Goal: Information Seeking & Learning: Learn about a topic

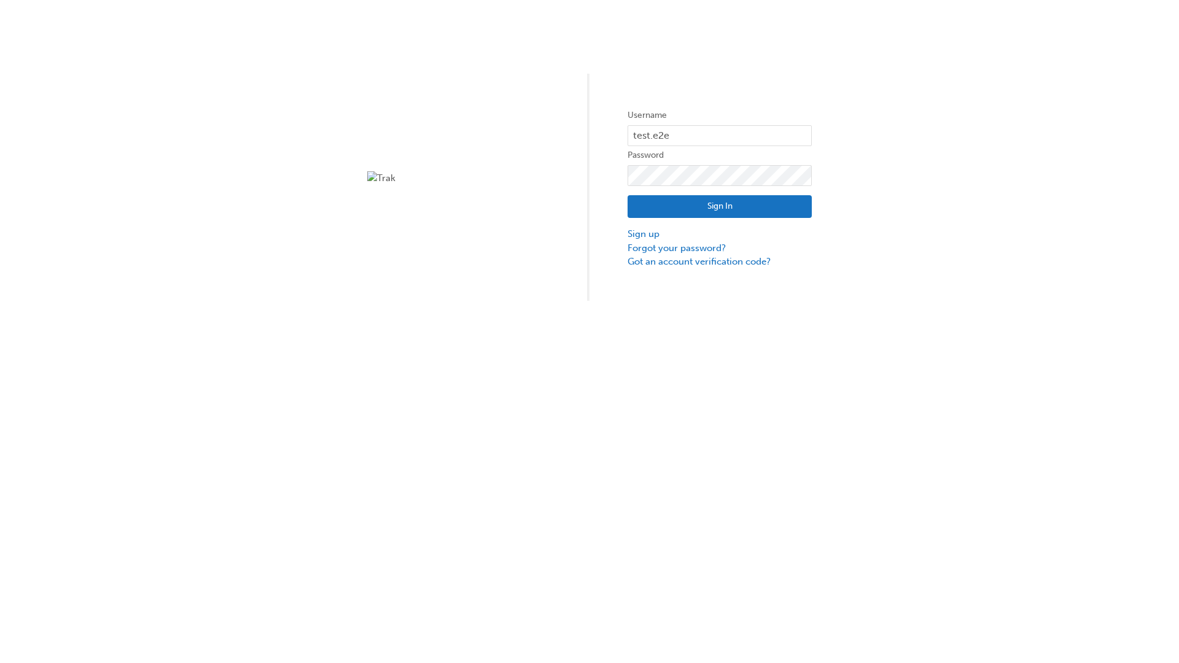
type input "test.e2e.user14"
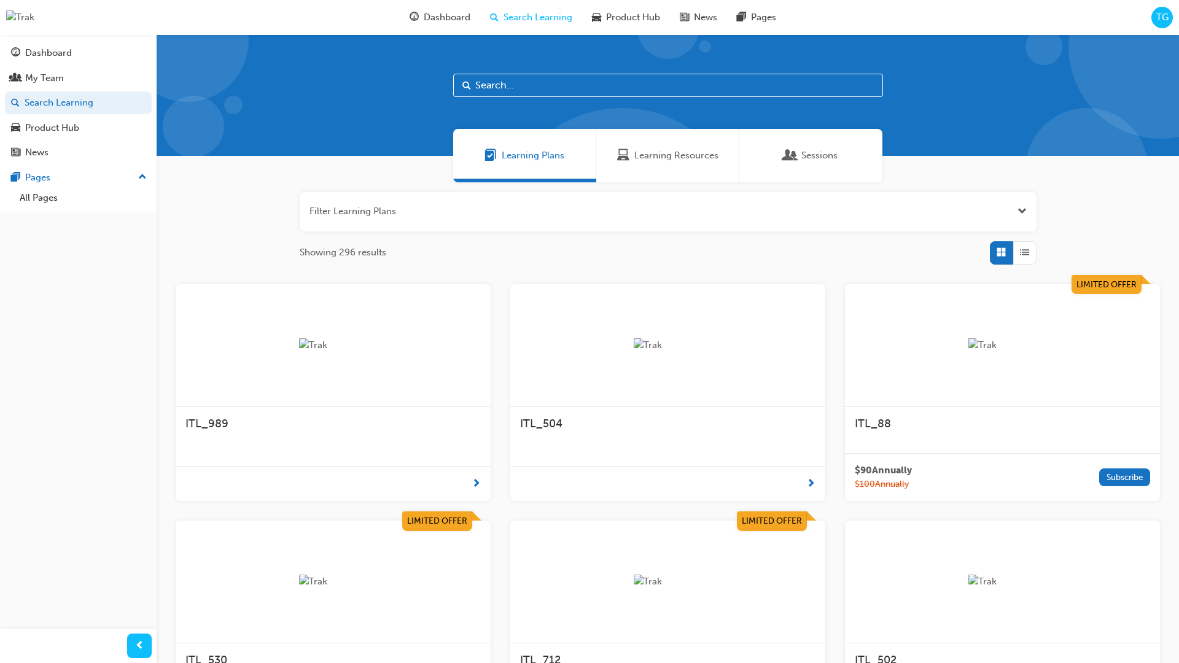
scroll to position [39, 0]
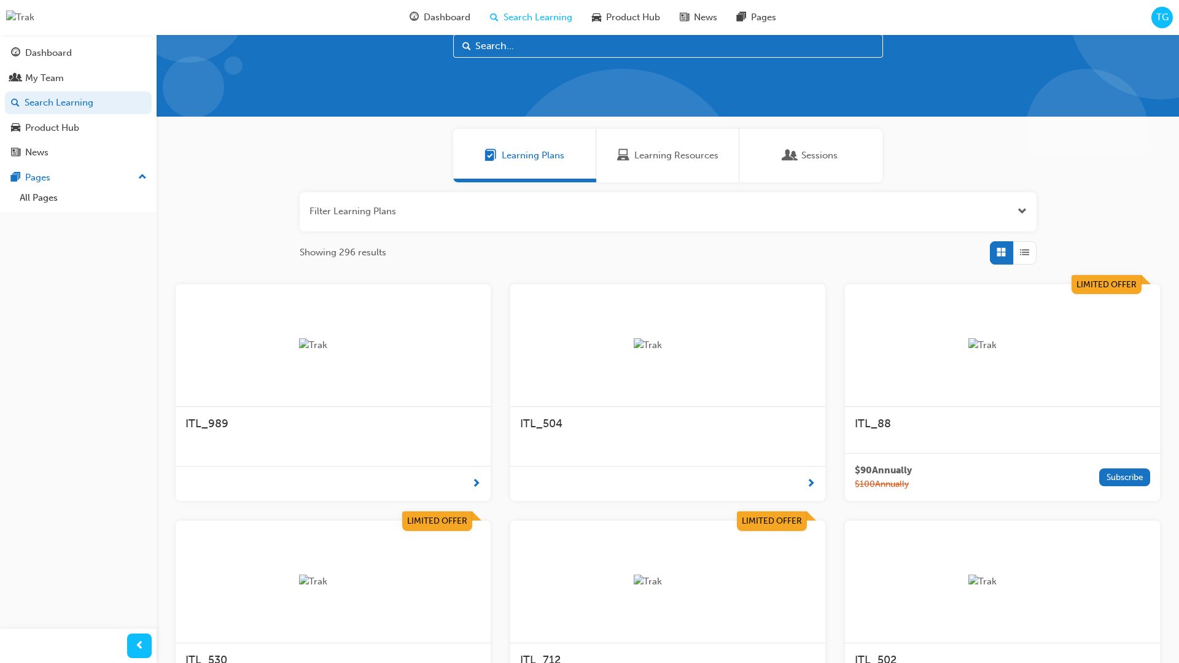
scroll to position [34, 0]
